Goal: Information Seeking & Learning: Learn about a topic

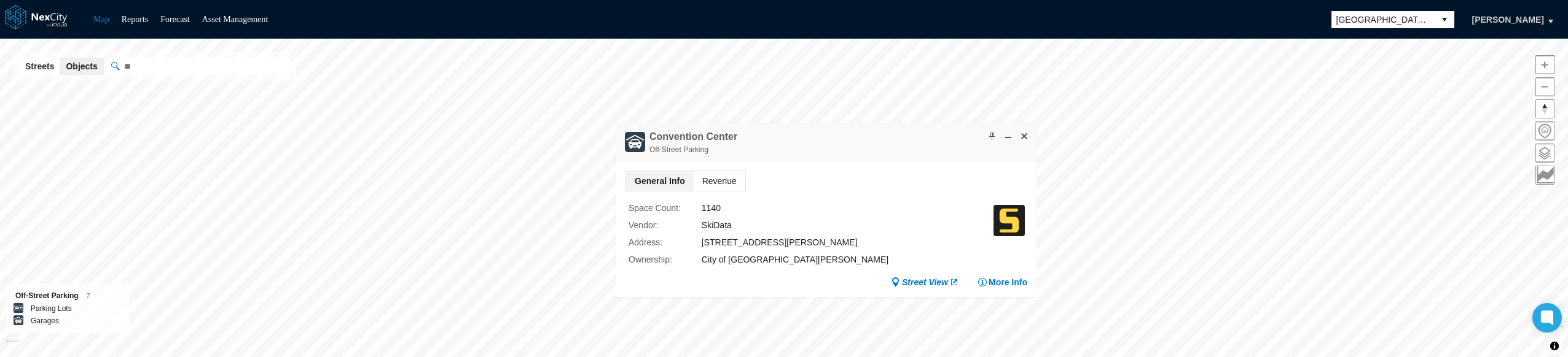
click at [729, 179] on span "Revenue" at bounding box center [720, 181] width 52 height 20
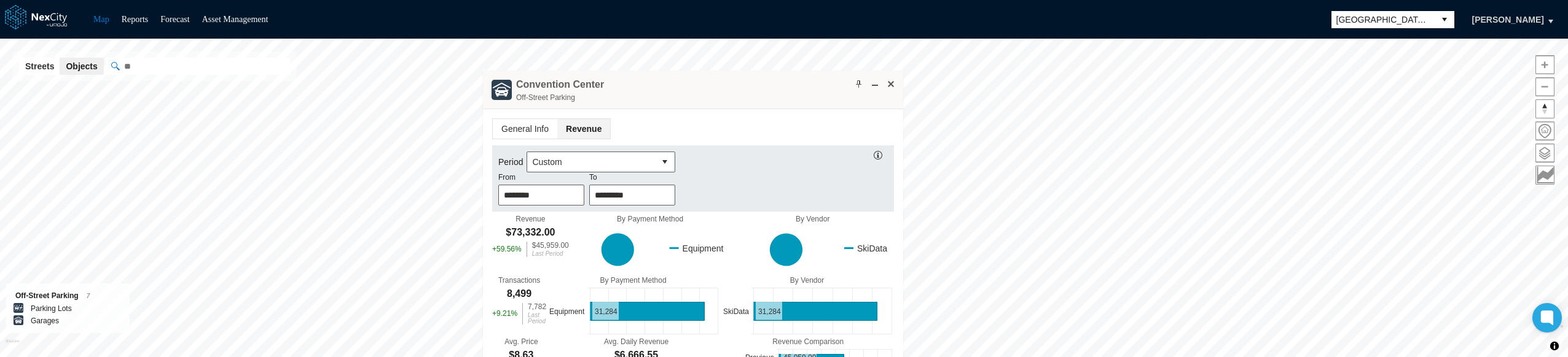
drag, startPoint x: 892, startPoint y: 139, endPoint x: 751, endPoint y: 86, distance: 150.6
click at [751, 86] on div "Convention Center Off-Street Parking" at bounding box center [692, 89] width 420 height 39
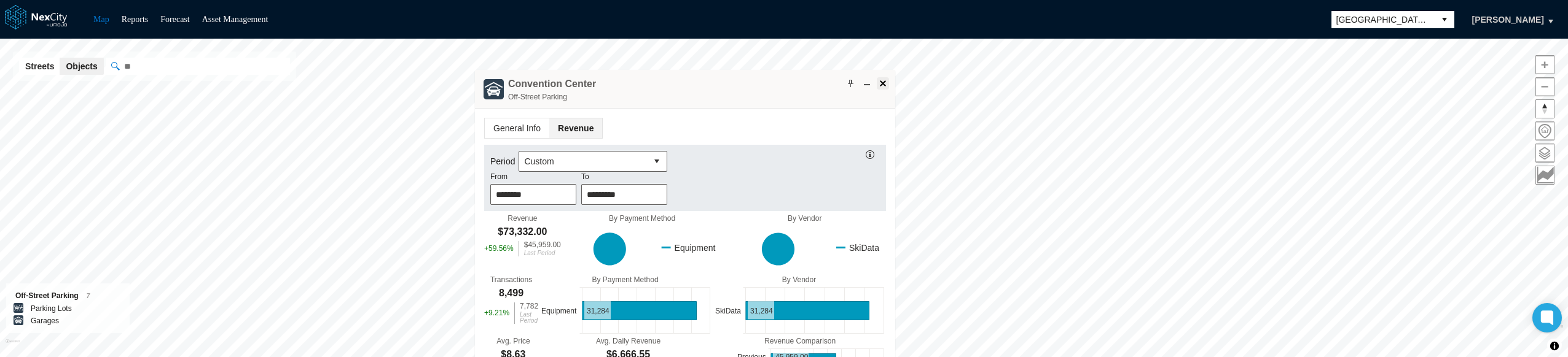
click at [880, 83] on span at bounding box center [883, 83] width 10 height 10
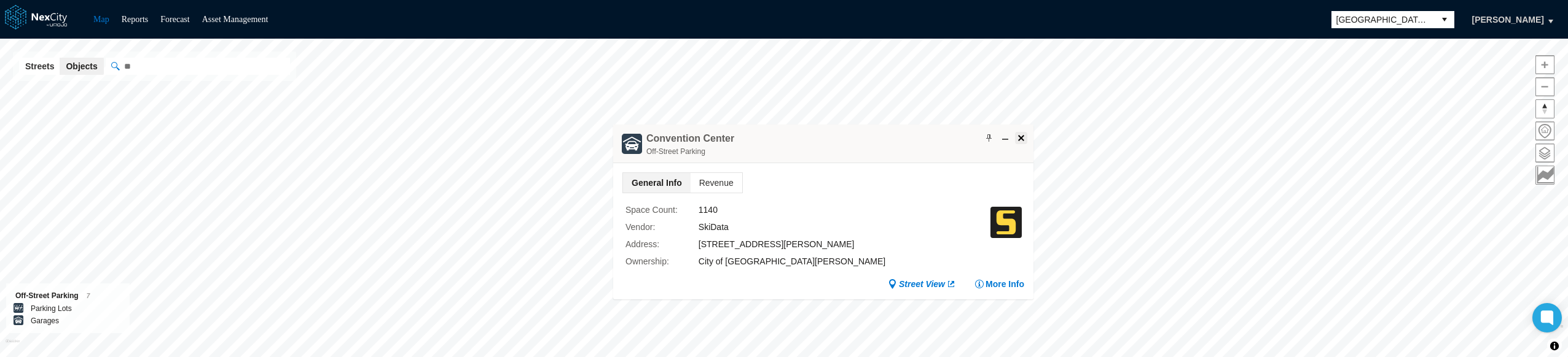
click at [1020, 137] on span at bounding box center [1021, 138] width 10 height 10
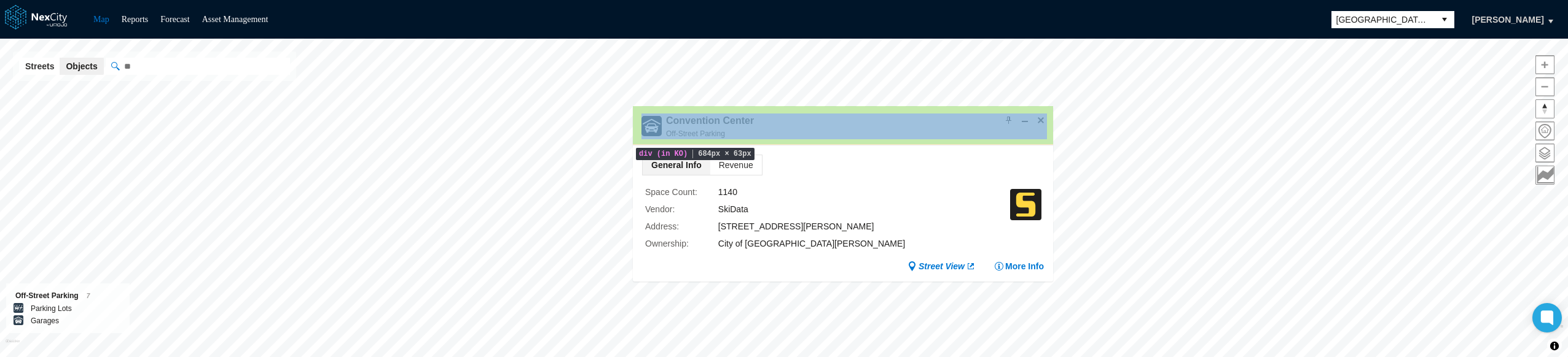
click at [826, 123] on div "[GEOGRAPHIC_DATA] Off-Street Parking" at bounding box center [842, 126] width 420 height 39
